Goal: Information Seeking & Learning: Learn about a topic

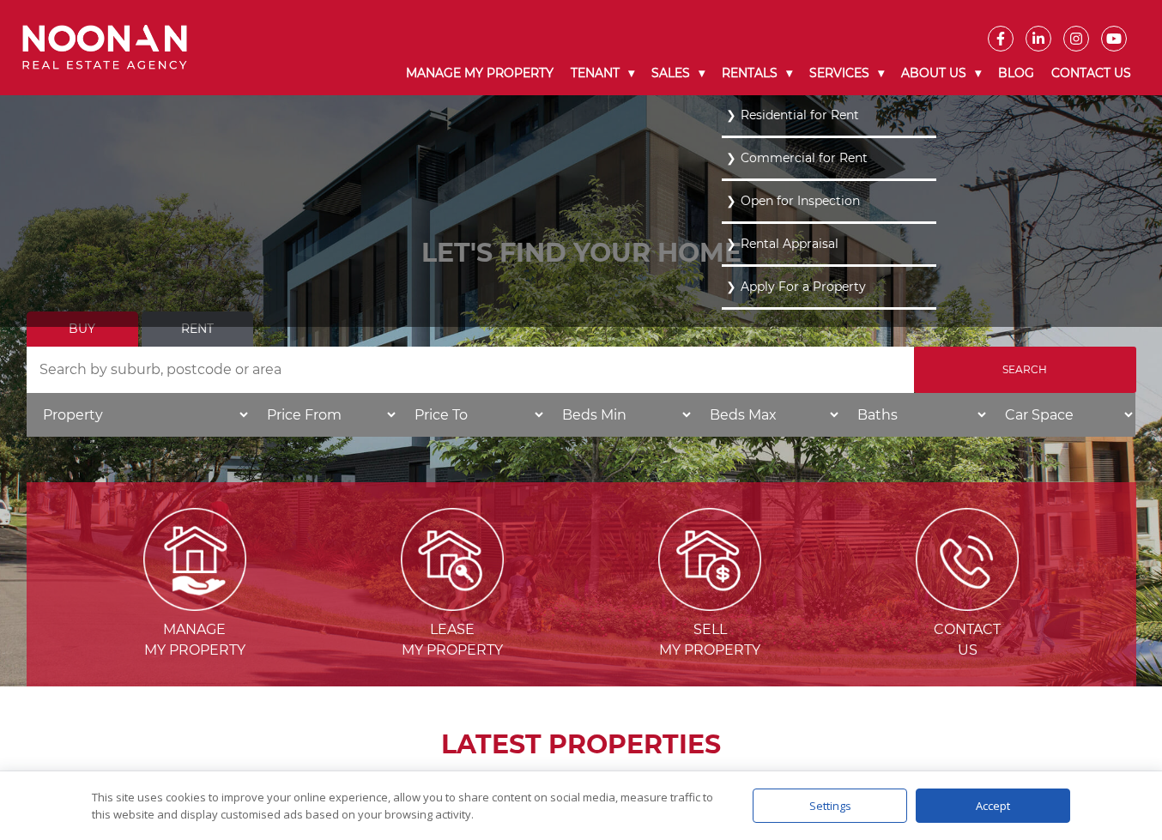
click at [727, 124] on link "Residential for Rent" at bounding box center [829, 115] width 206 height 23
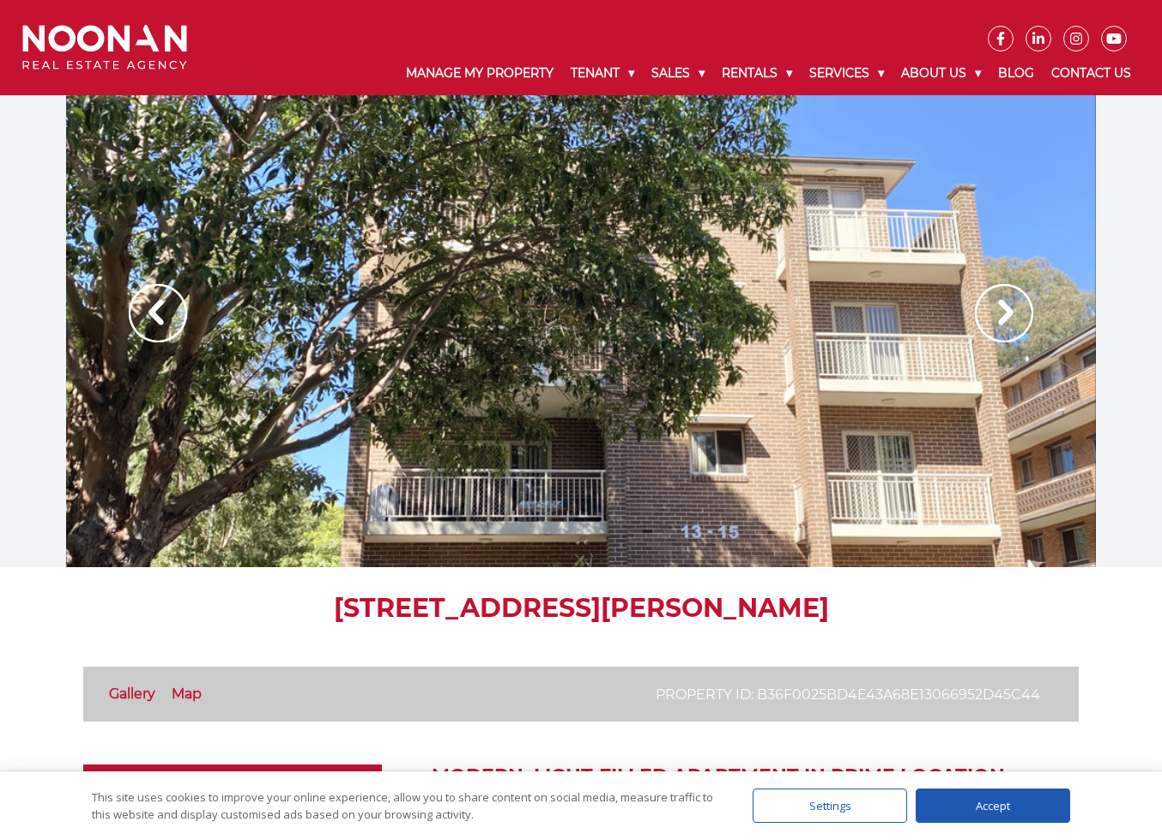
click at [1001, 293] on img at bounding box center [1004, 313] width 58 height 58
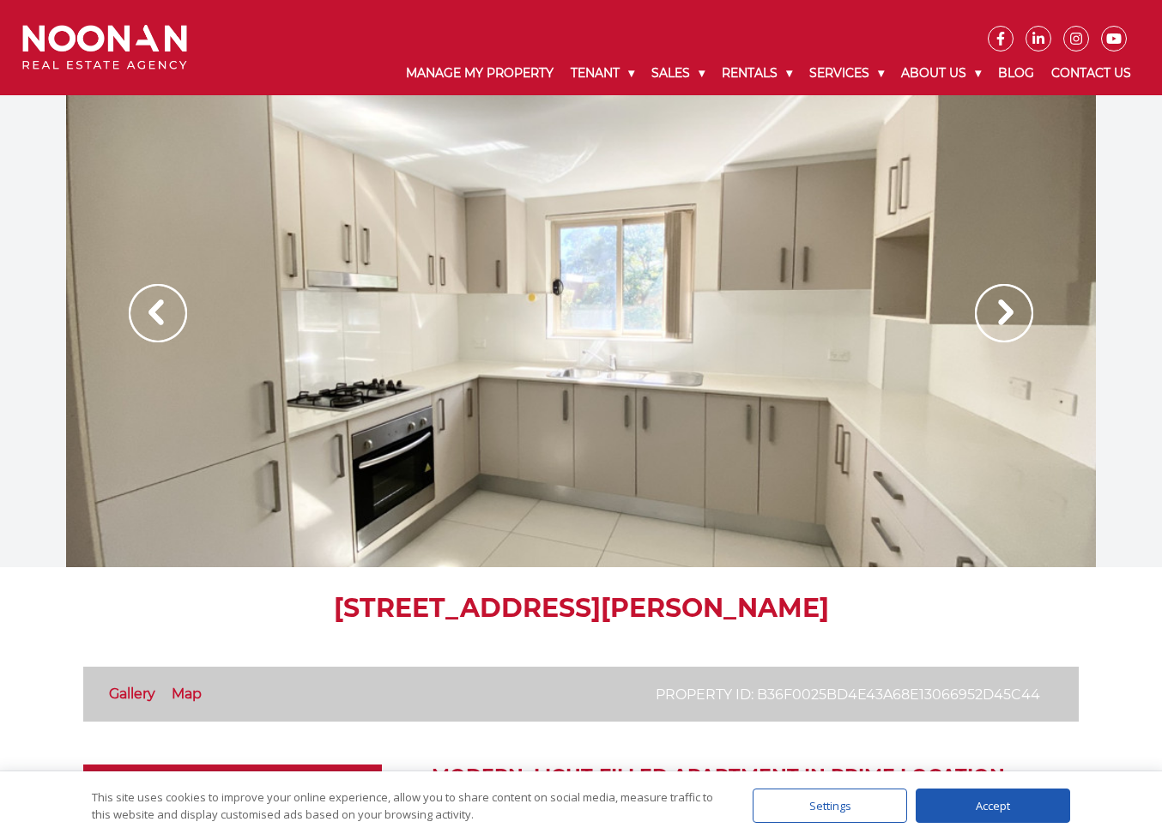
click at [1000, 294] on img at bounding box center [1004, 313] width 58 height 58
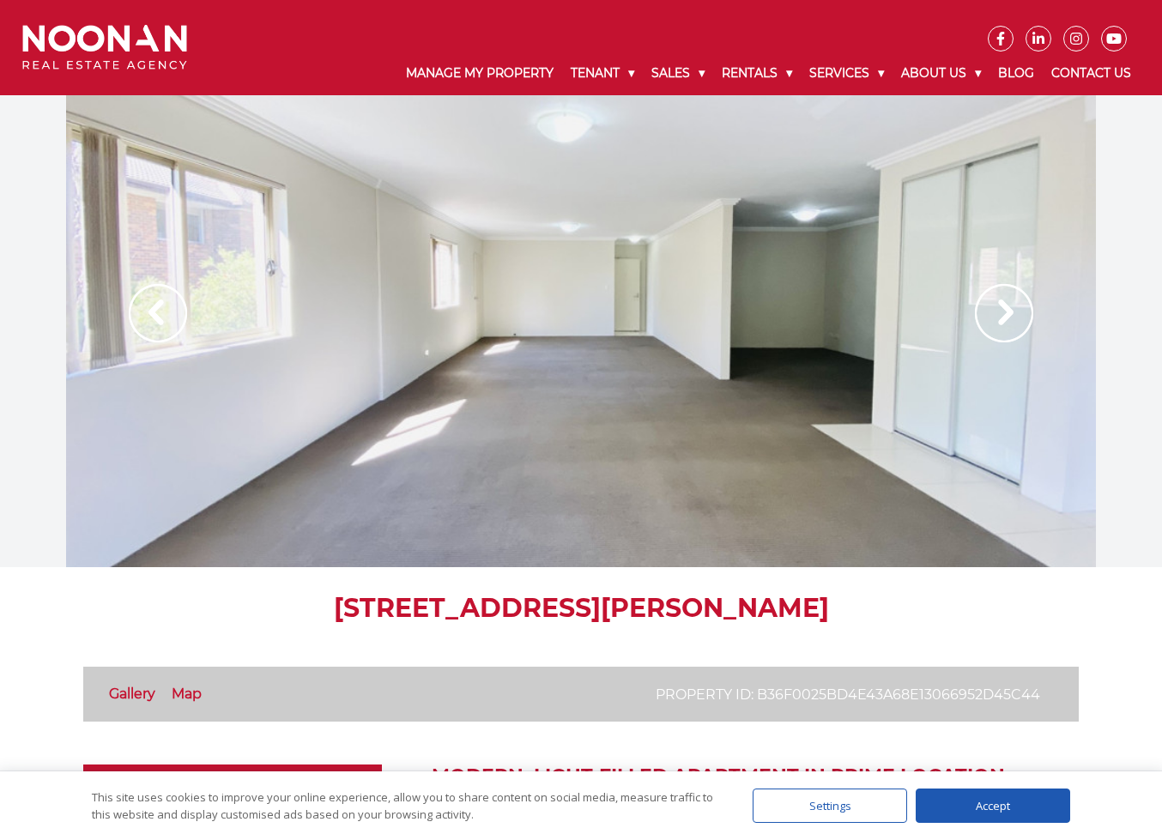
click at [1000, 294] on img at bounding box center [1004, 313] width 58 height 58
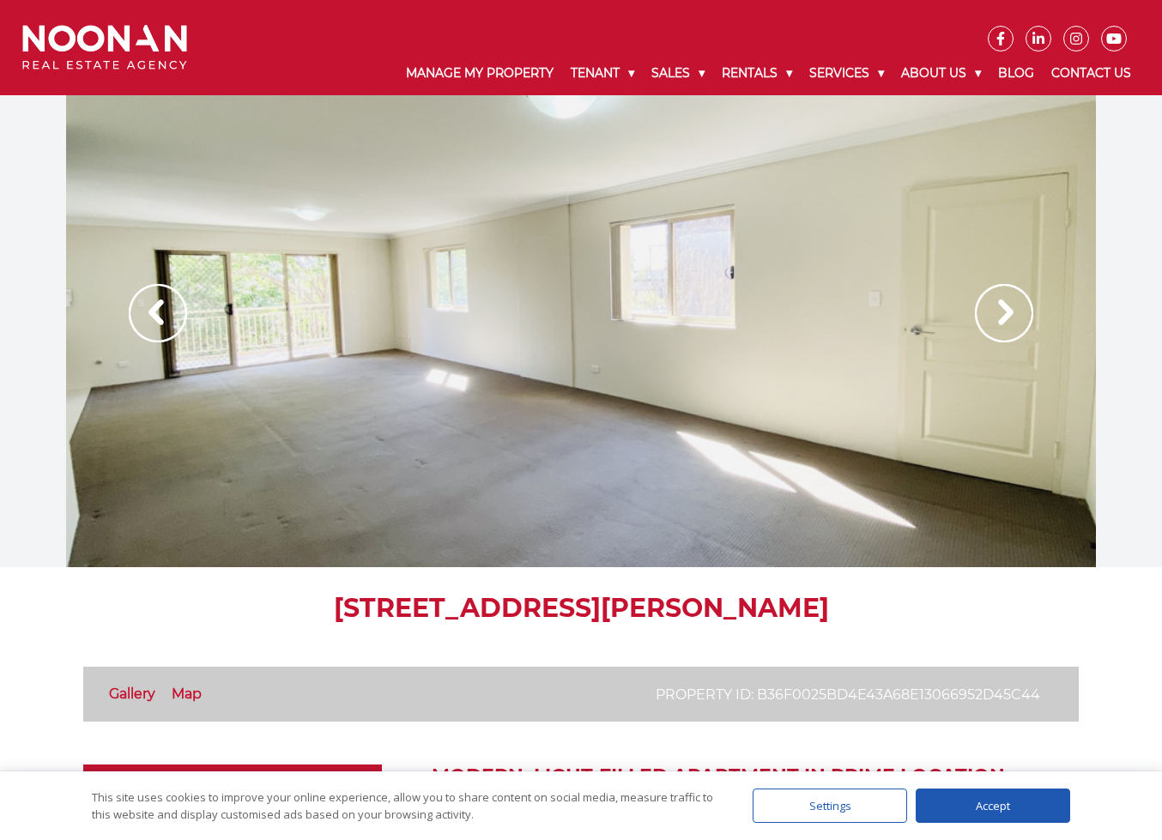
click at [1000, 294] on img at bounding box center [1004, 313] width 58 height 58
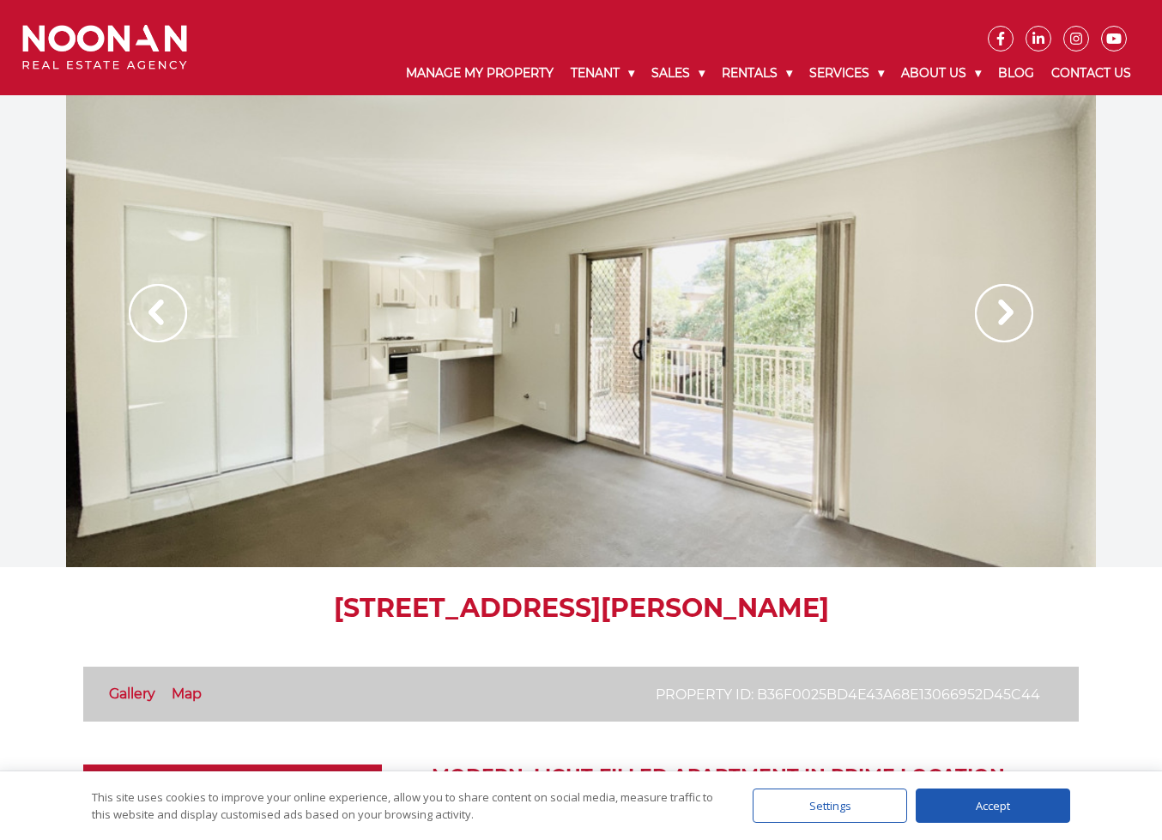
click at [1000, 294] on img at bounding box center [1004, 313] width 58 height 58
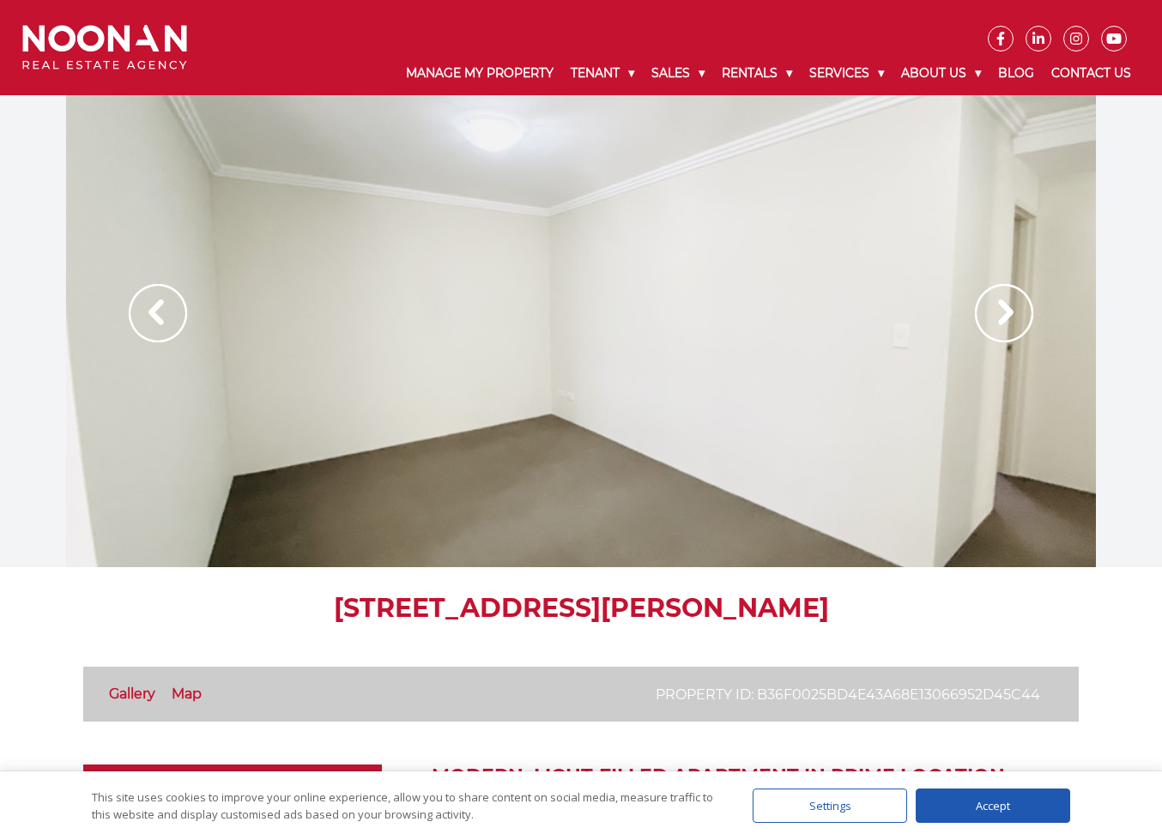
click at [1000, 294] on img at bounding box center [1004, 313] width 58 height 58
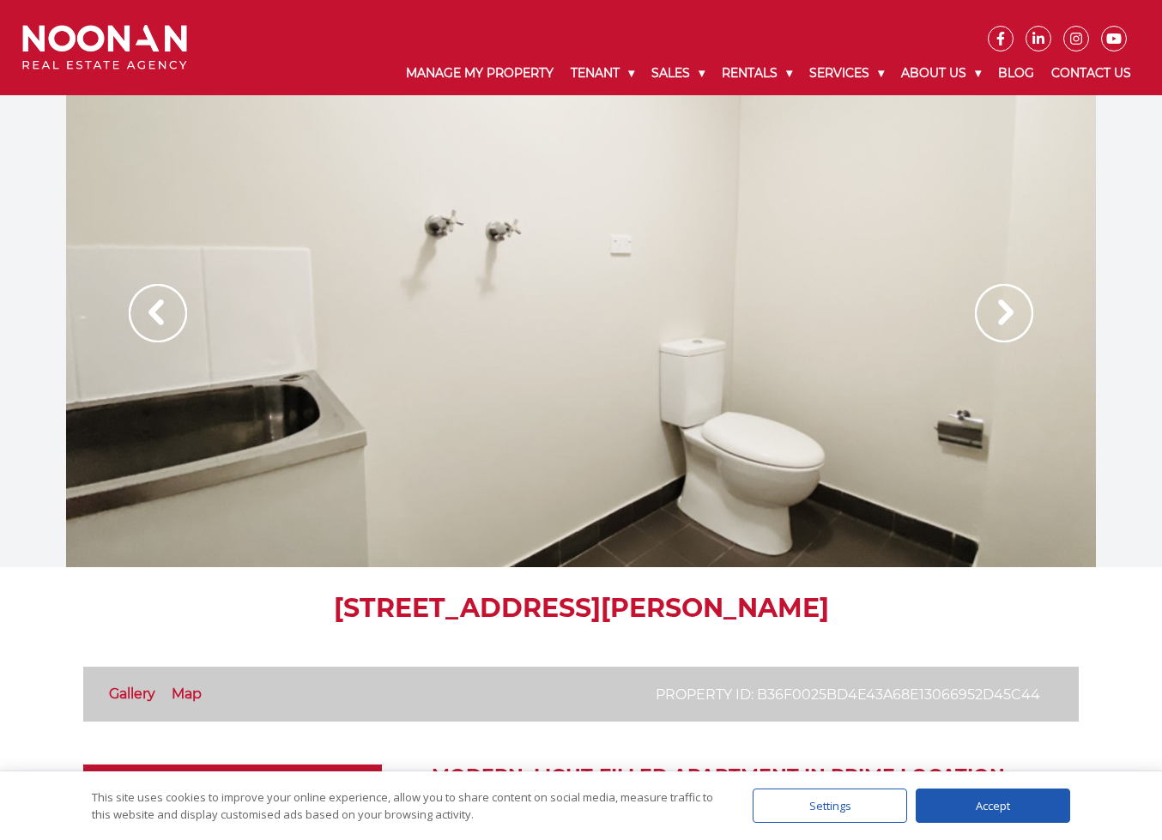
click at [1000, 294] on img at bounding box center [1004, 313] width 58 height 58
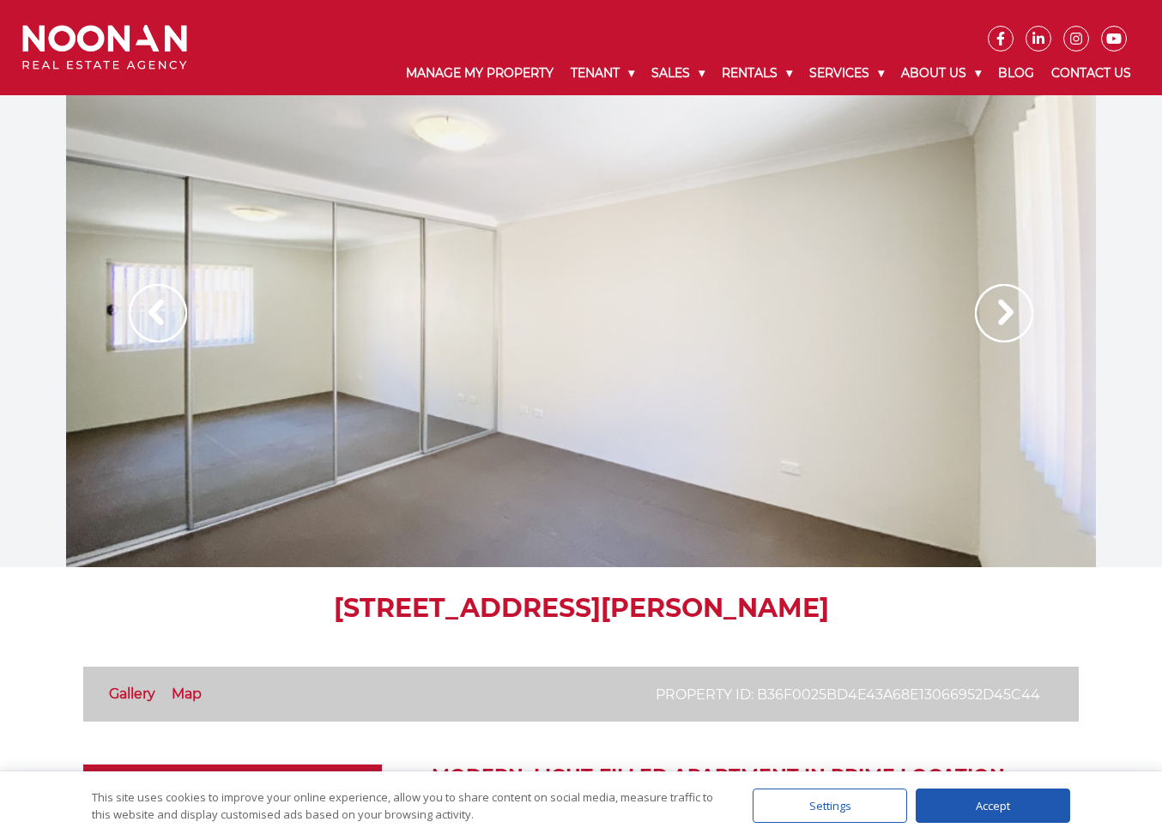
click at [1000, 294] on img at bounding box center [1004, 313] width 58 height 58
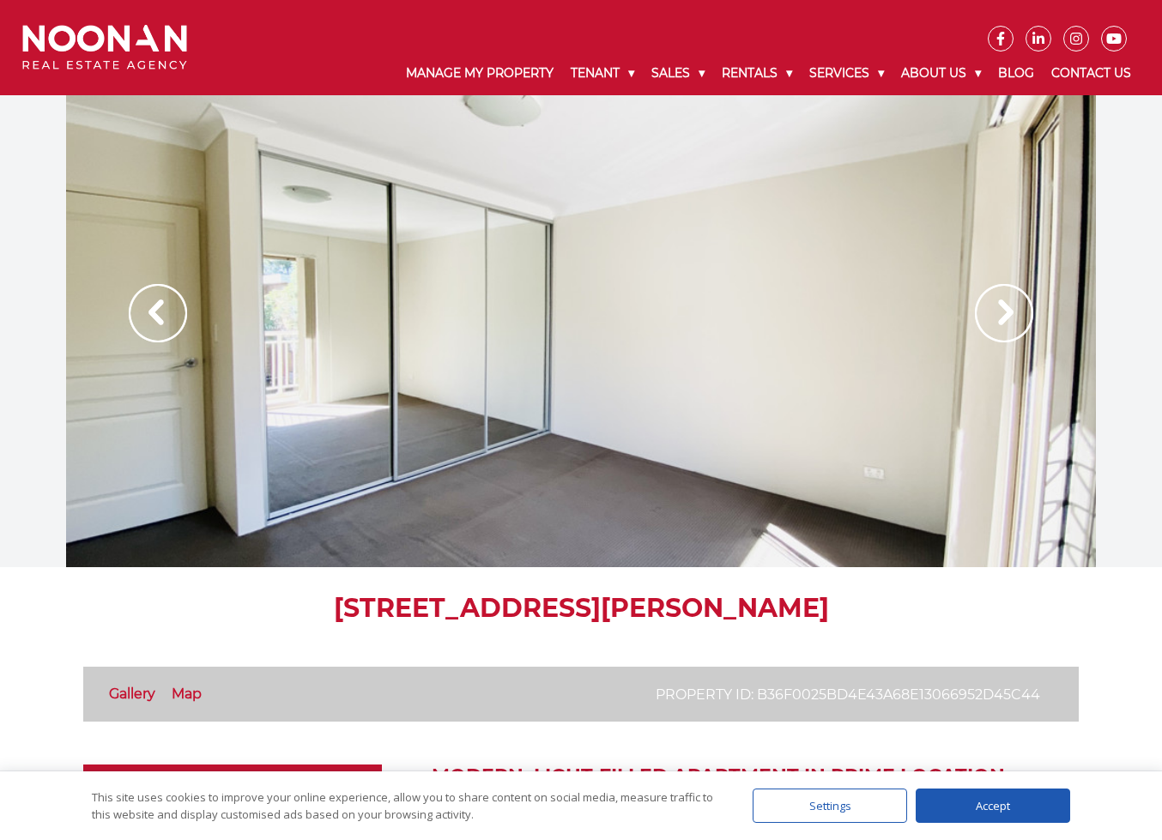
click at [1000, 294] on img at bounding box center [1004, 313] width 58 height 58
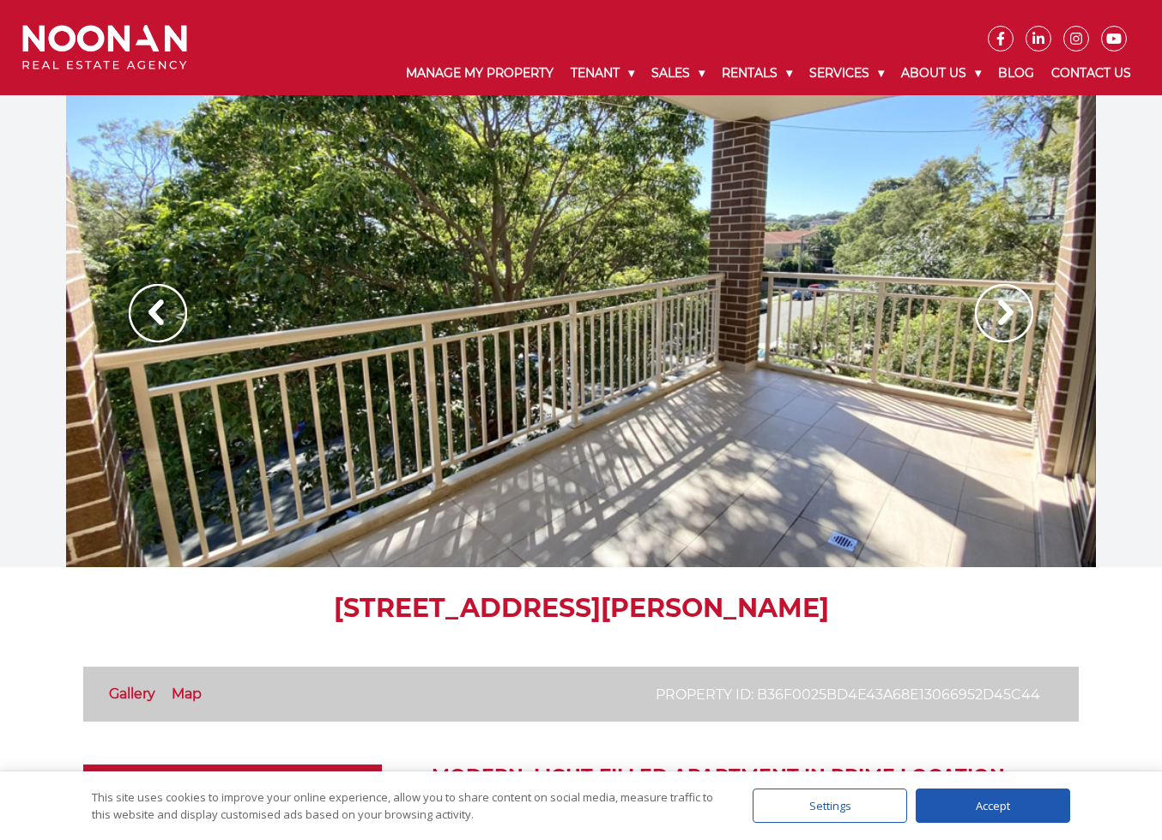
click at [999, 294] on img at bounding box center [1004, 313] width 58 height 58
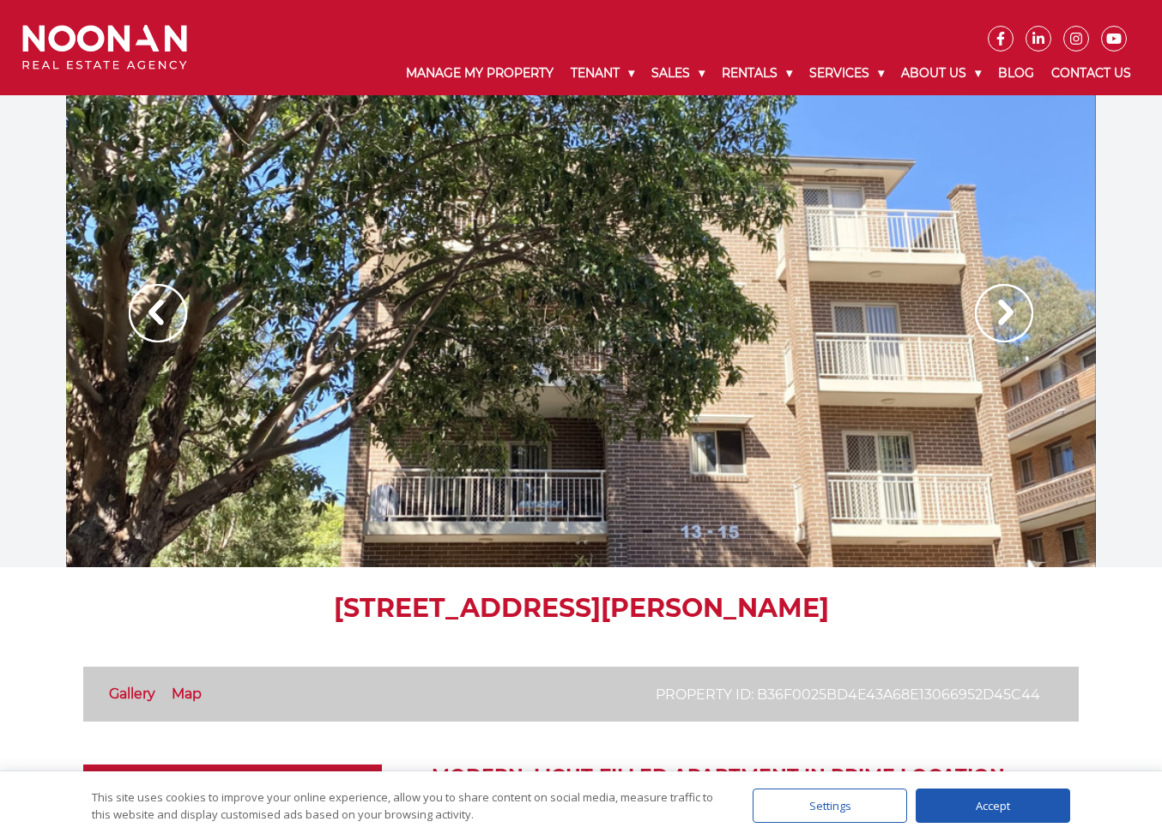
click at [998, 294] on img at bounding box center [1004, 313] width 58 height 58
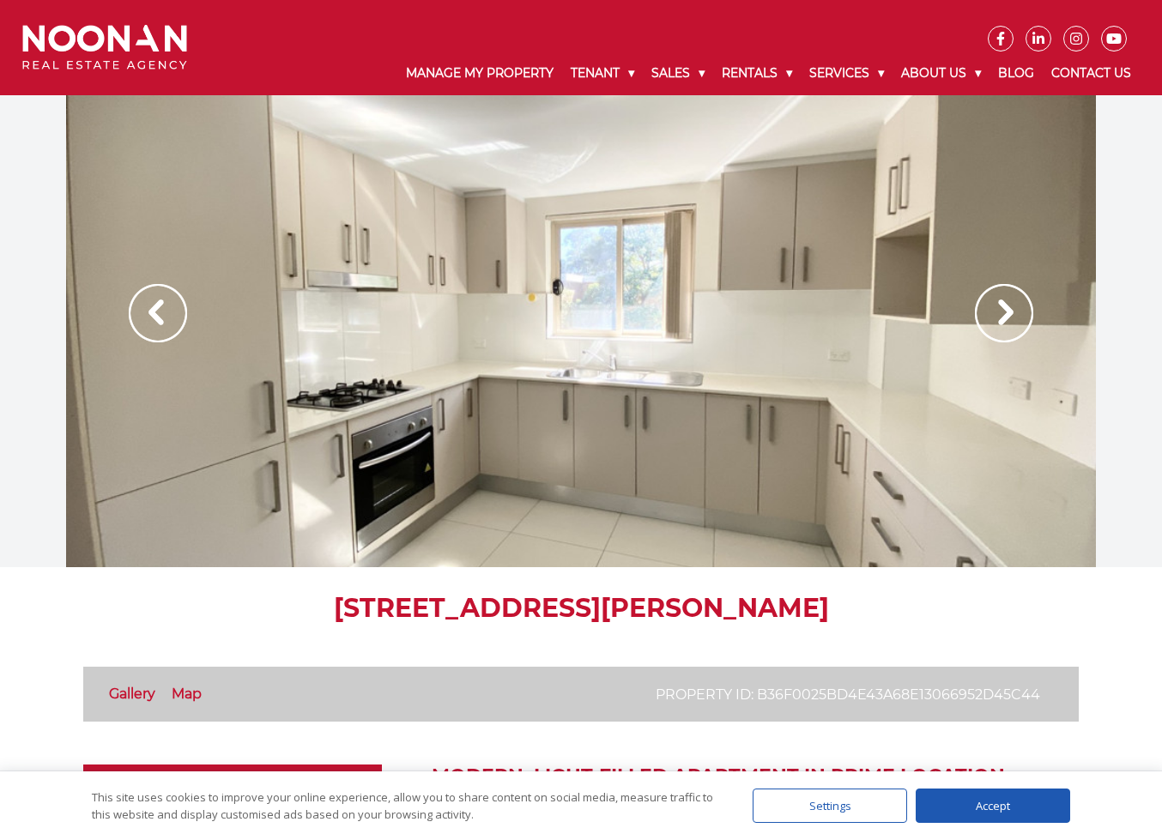
click at [998, 294] on img at bounding box center [1004, 313] width 58 height 58
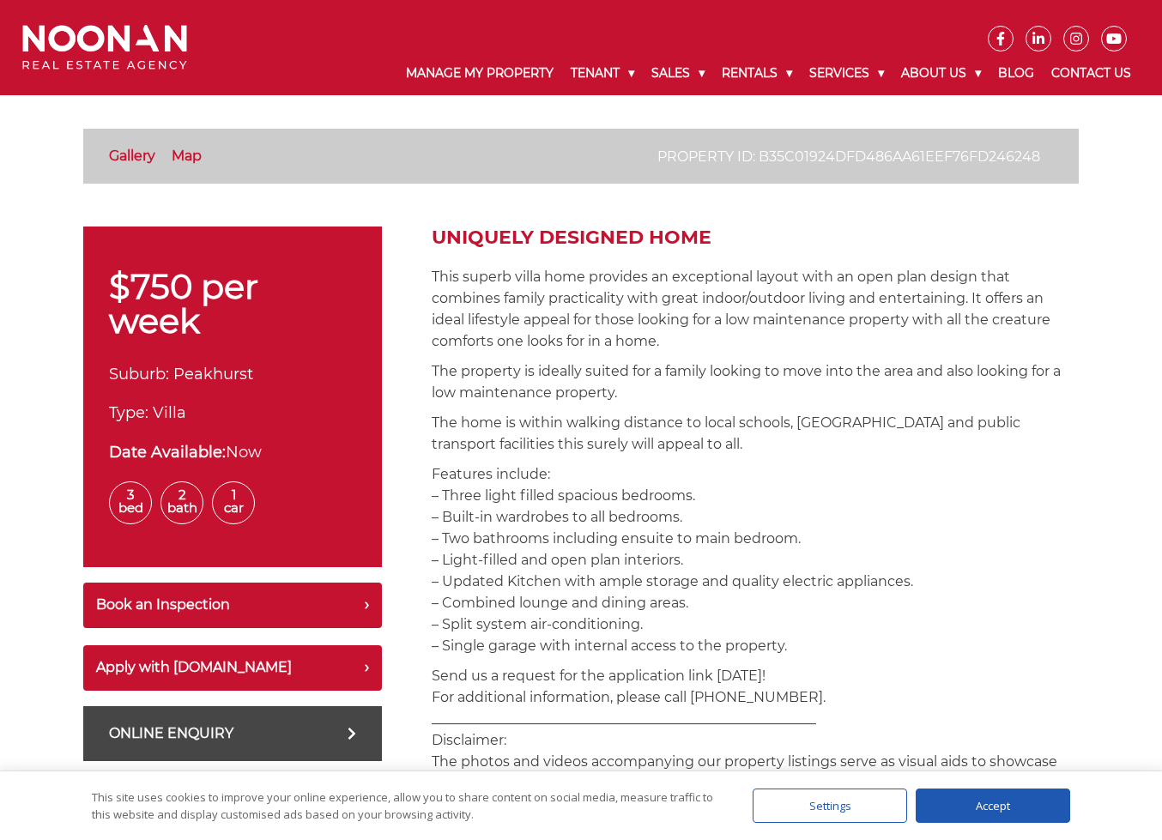
scroll to position [515, 0]
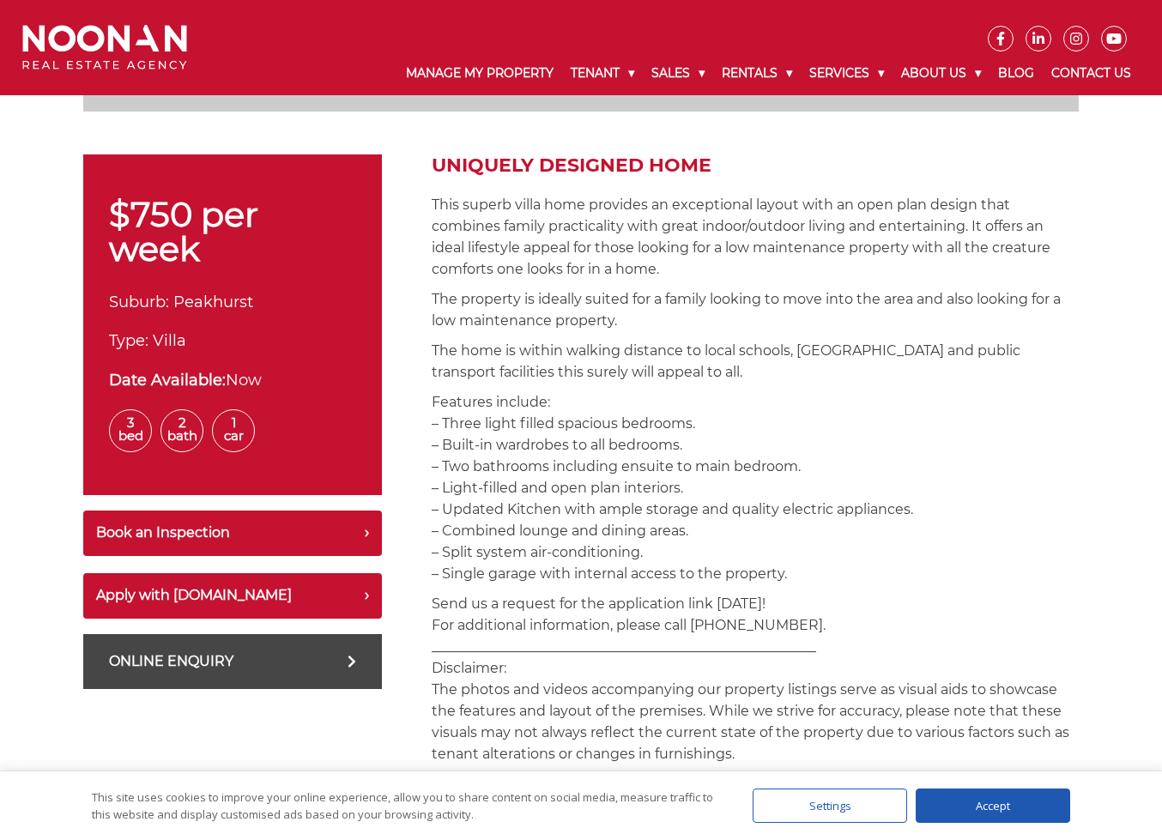
click at [636, 430] on p "Features include: – Three light filled spacious bedrooms. – Built-in wardrobes …" at bounding box center [755, 487] width 647 height 193
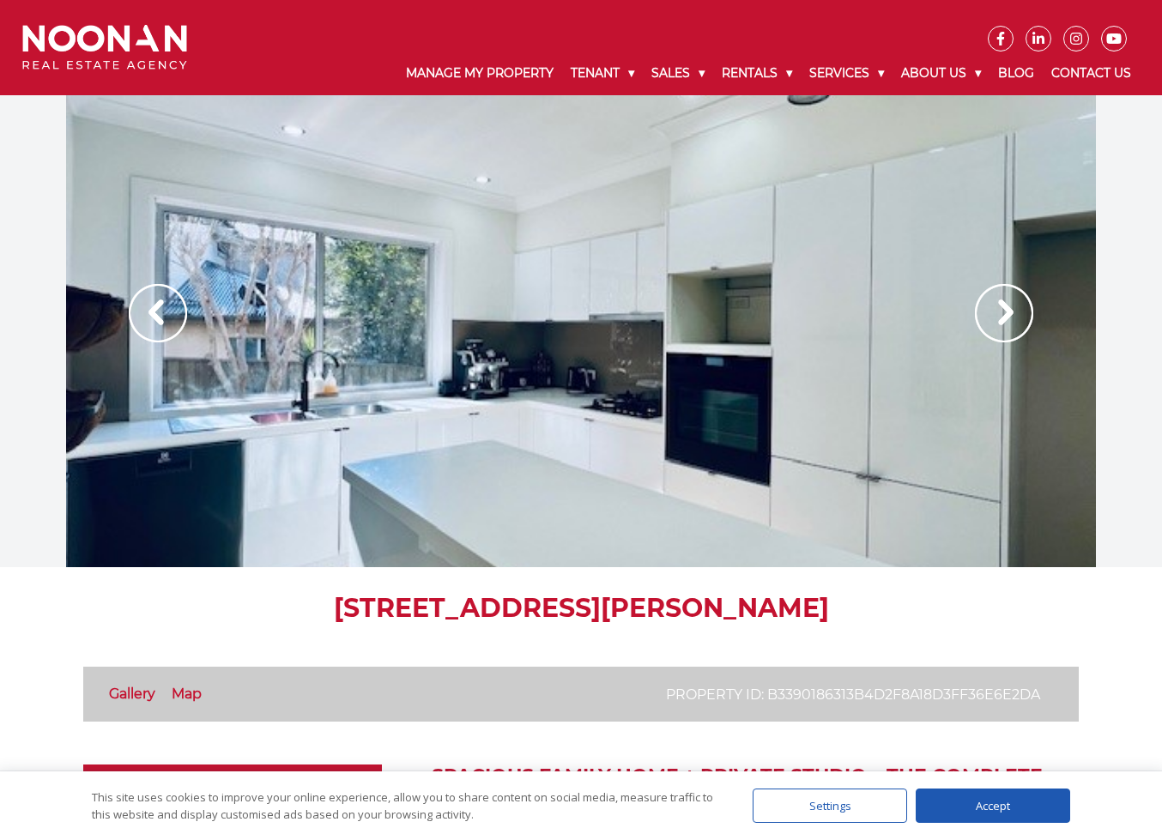
click at [997, 321] on img at bounding box center [1004, 313] width 58 height 58
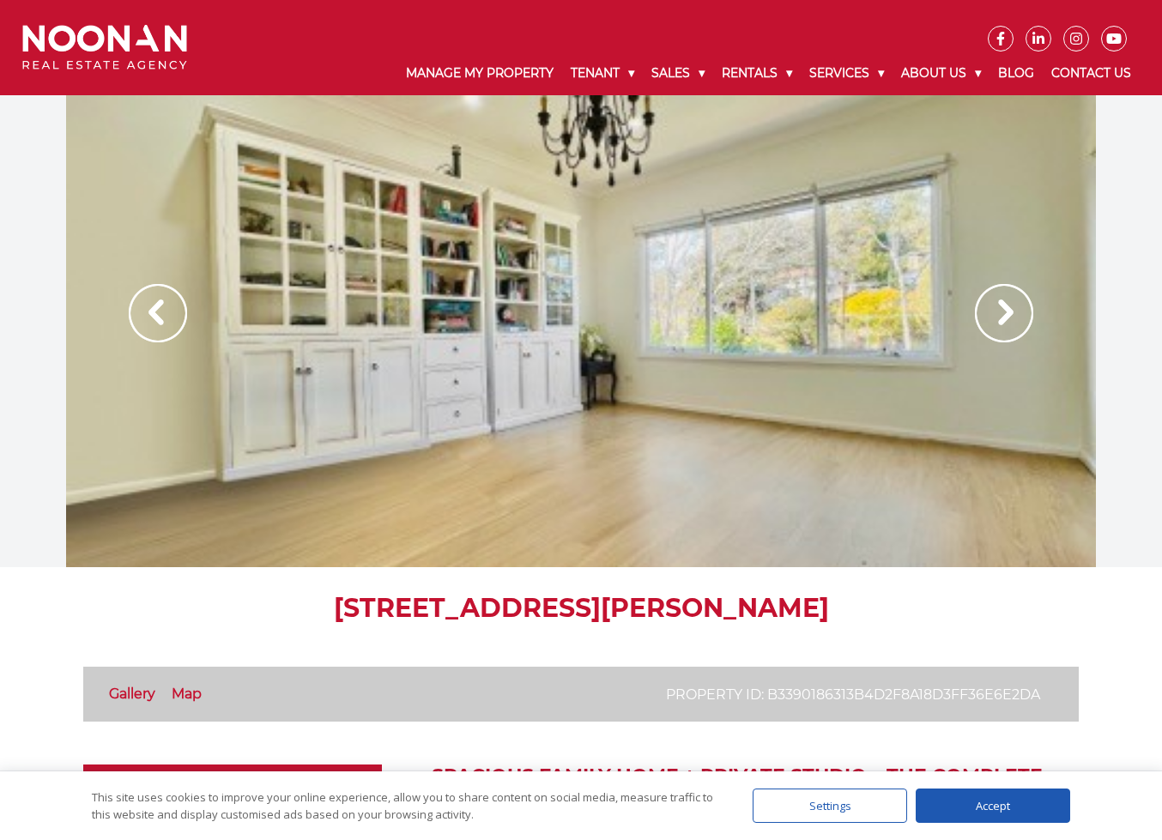
click at [997, 321] on img at bounding box center [1004, 313] width 58 height 58
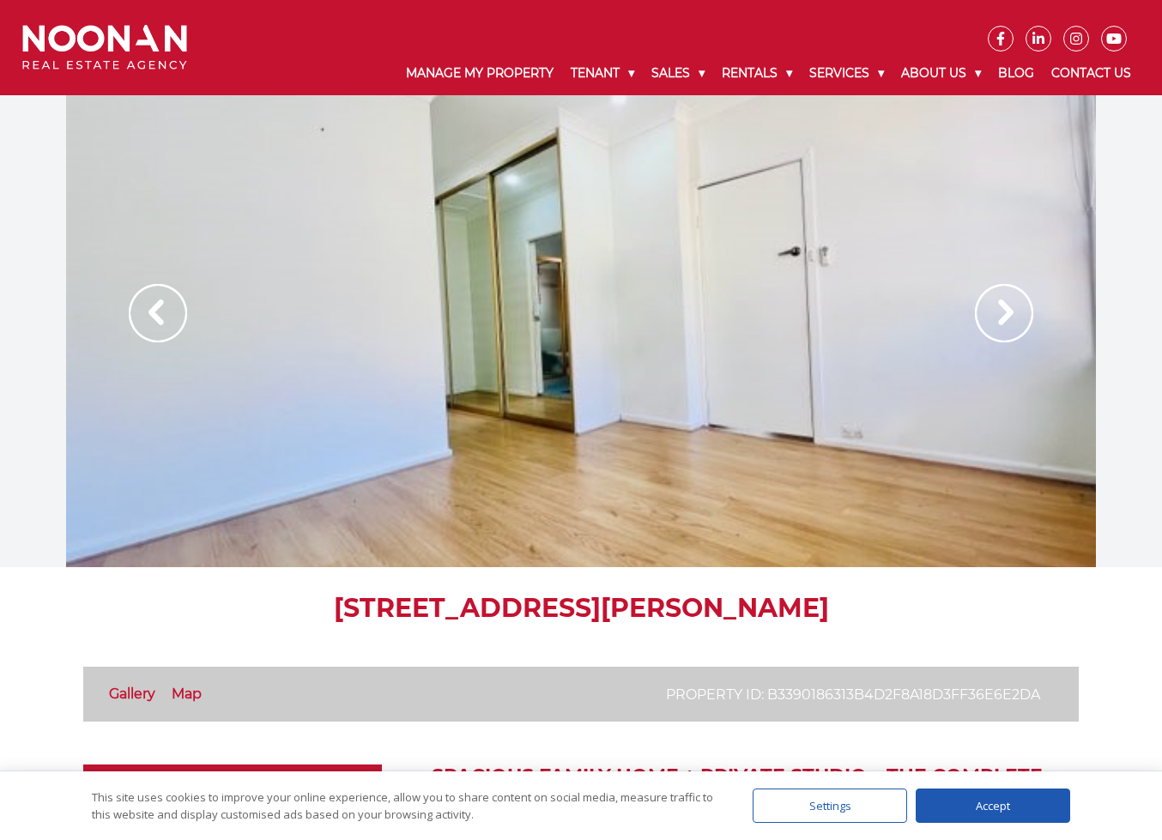
click at [997, 321] on img at bounding box center [1004, 313] width 58 height 58
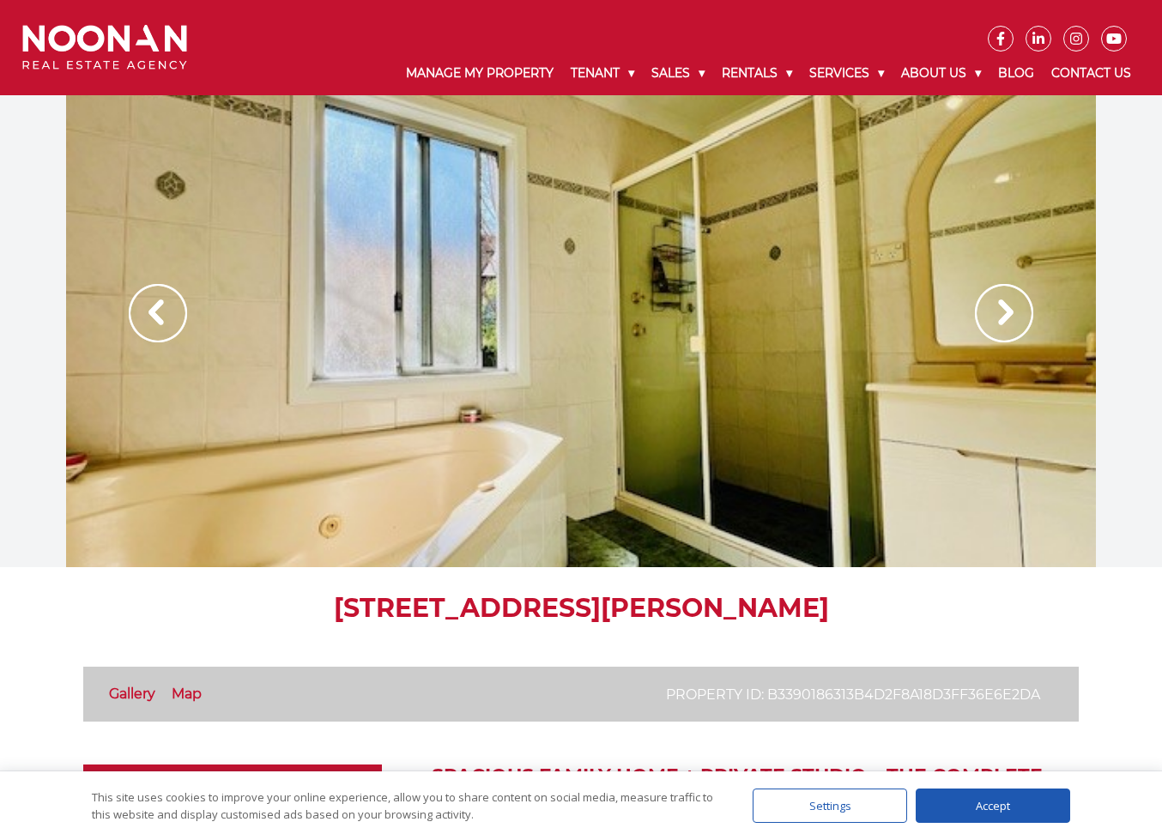
click at [997, 321] on img at bounding box center [1004, 313] width 58 height 58
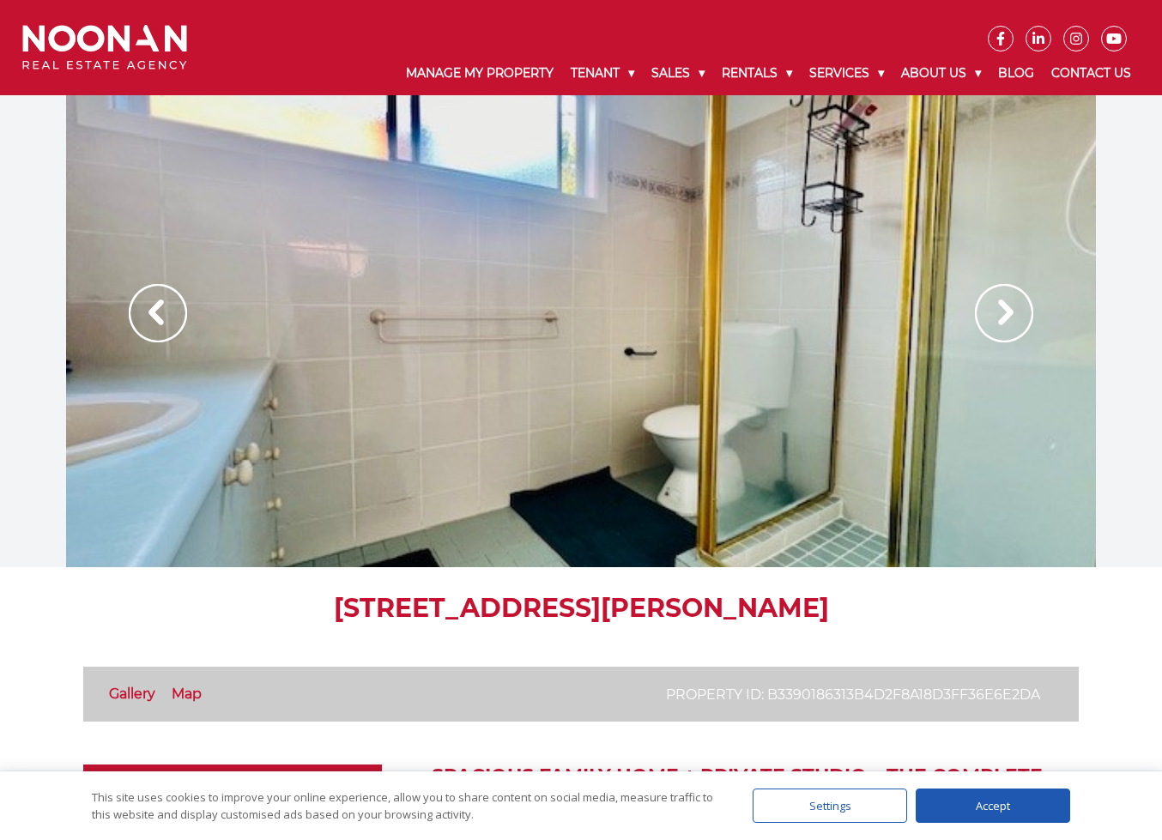
click at [997, 321] on img at bounding box center [1004, 313] width 58 height 58
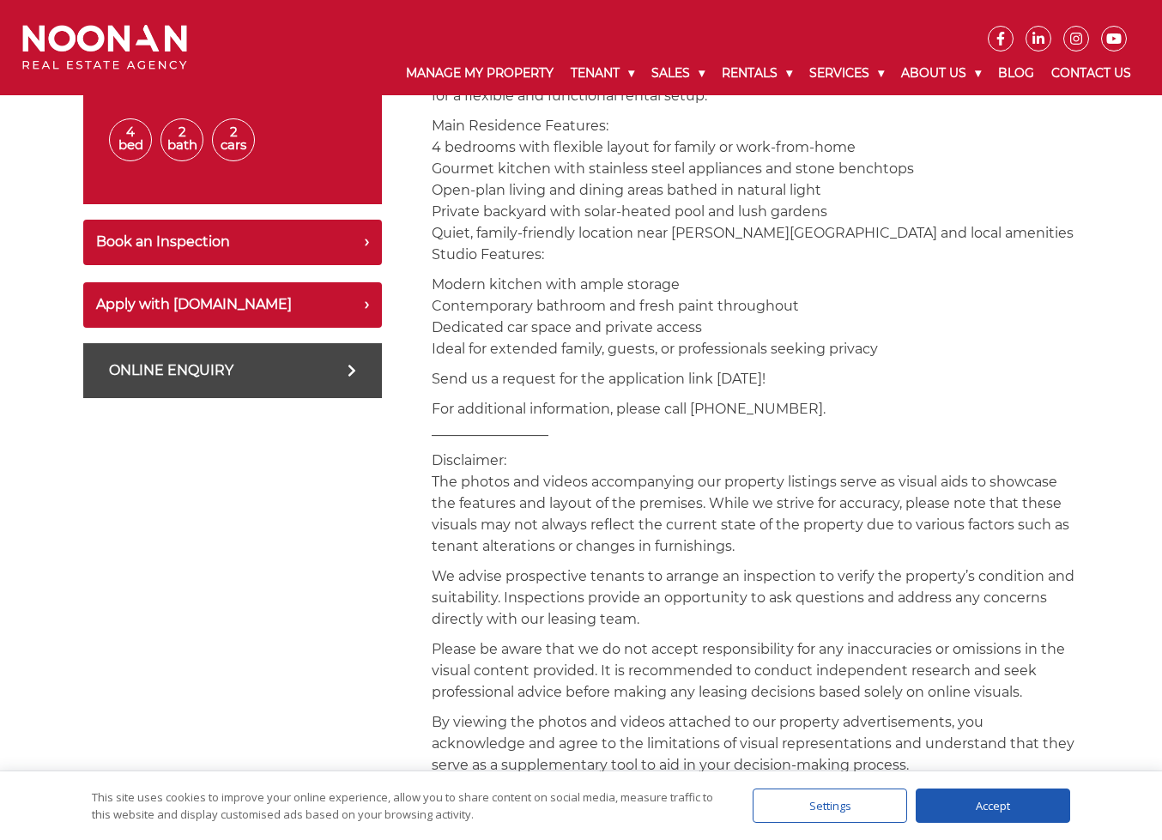
scroll to position [944, 0]
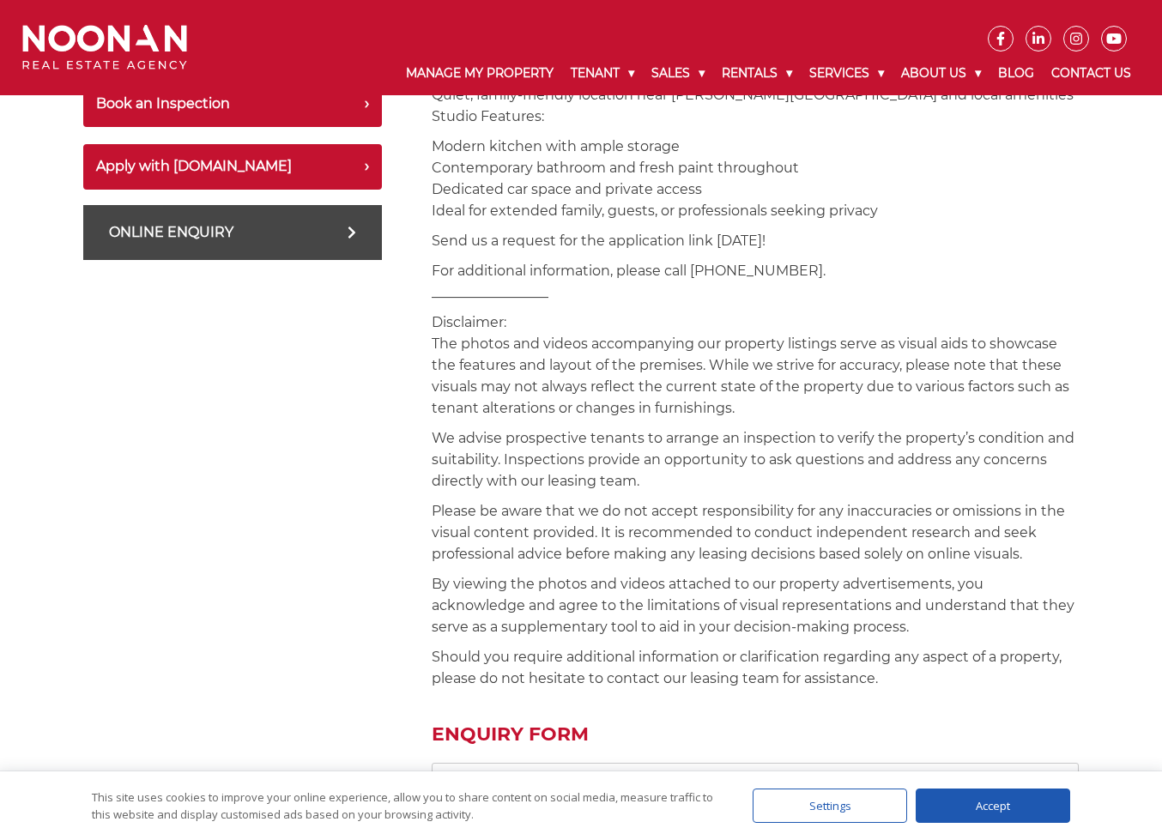
click at [384, 422] on div "$1050 per week Suburb: Lugarno Type: House Date Available: Now 4 Bed 2 Bath 2 C…" at bounding box center [581, 492] width 996 height 1534
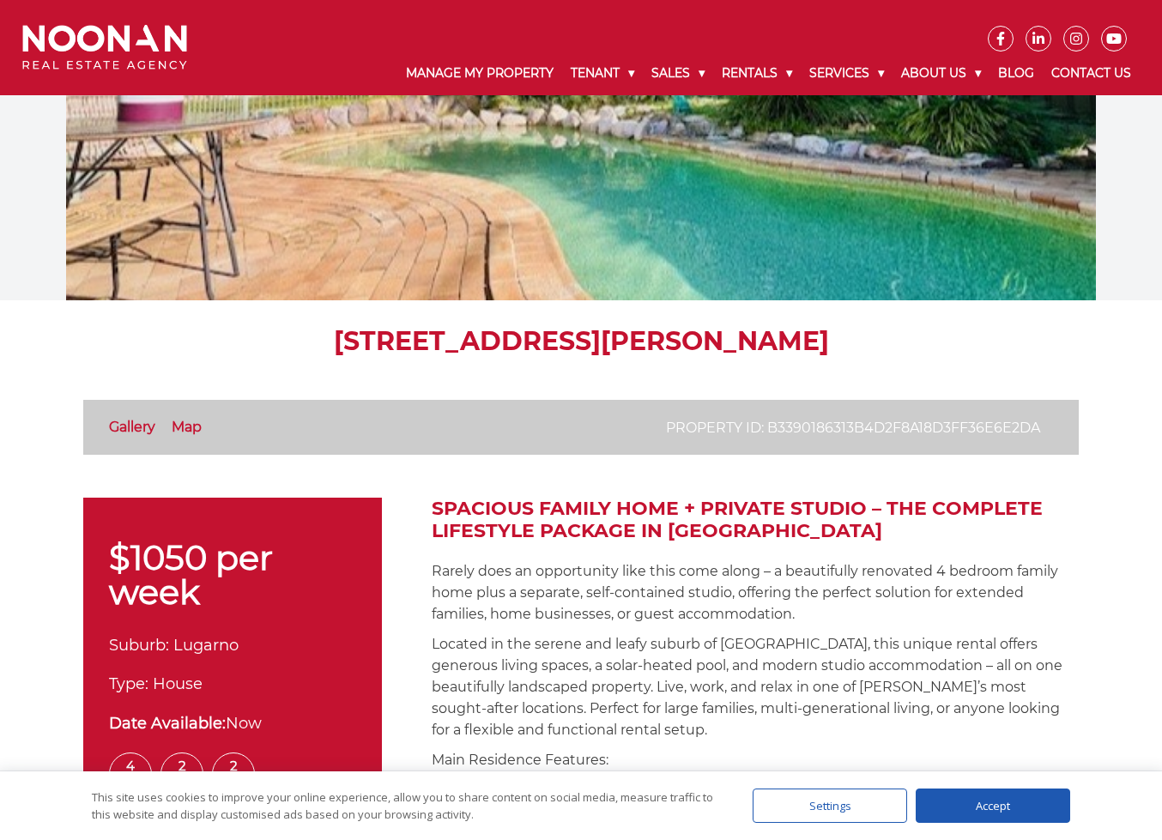
scroll to position [0, 0]
